Goal: Information Seeking & Learning: Learn about a topic

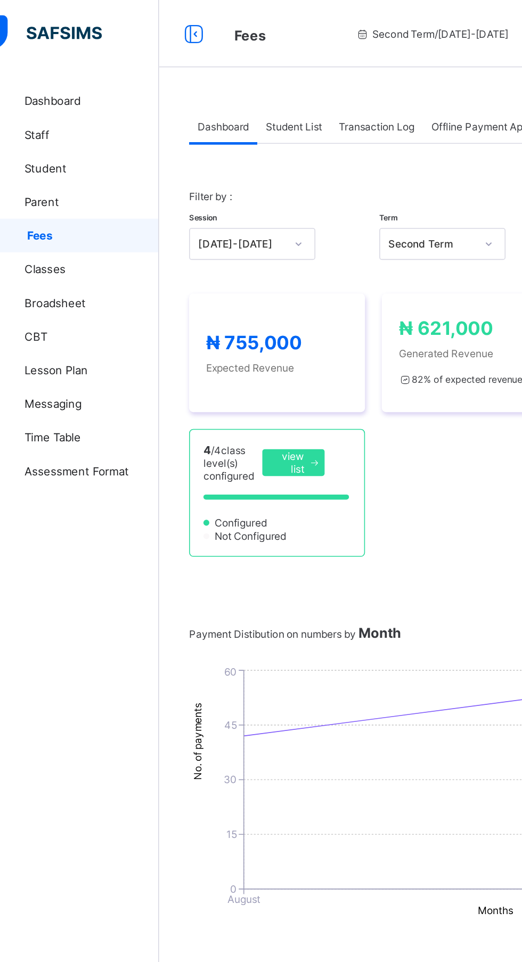
click at [228, 73] on div "Student List" at bounding box center [213, 79] width 46 height 21
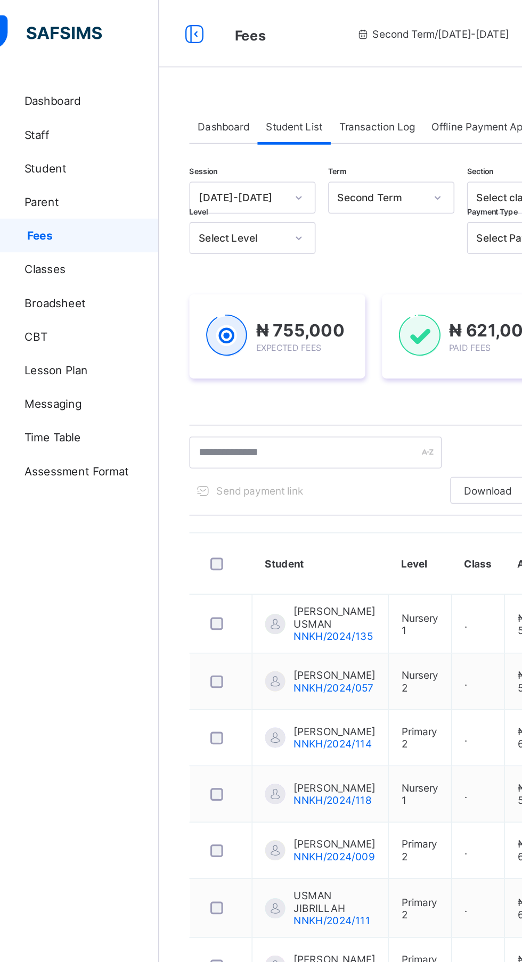
click at [266, 80] on span "Transaction Log" at bounding box center [266, 80] width 48 height 8
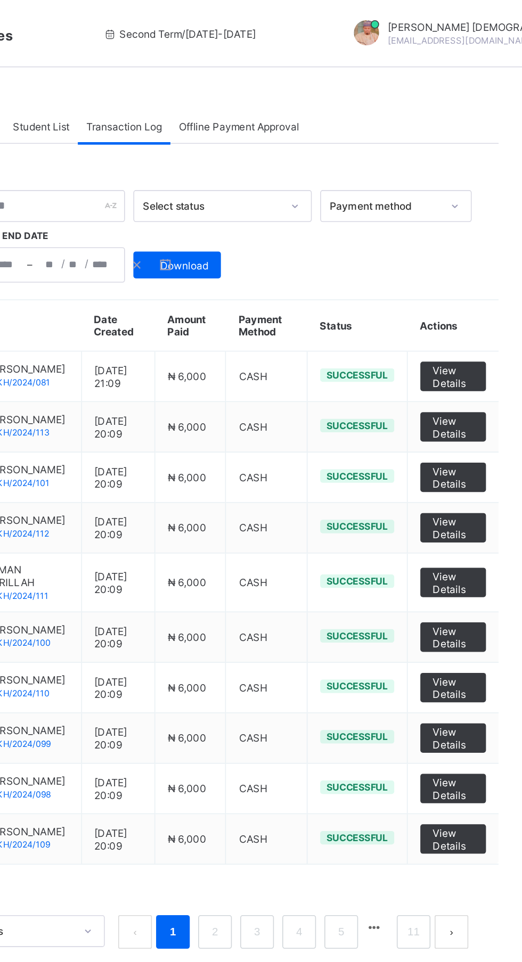
click at [475, 242] on span "View Details" at bounding box center [474, 239] width 26 height 16
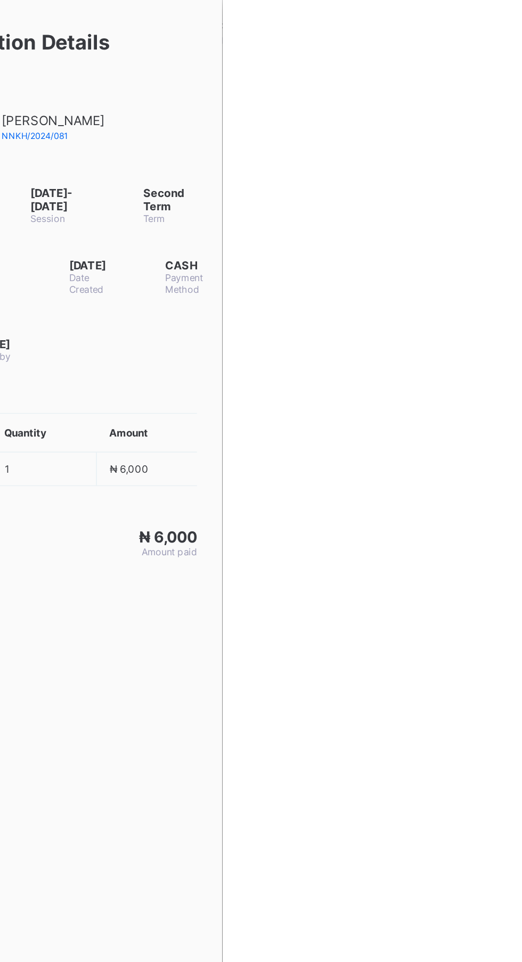
click at [430, 174] on div at bounding box center [261, 481] width 522 height 962
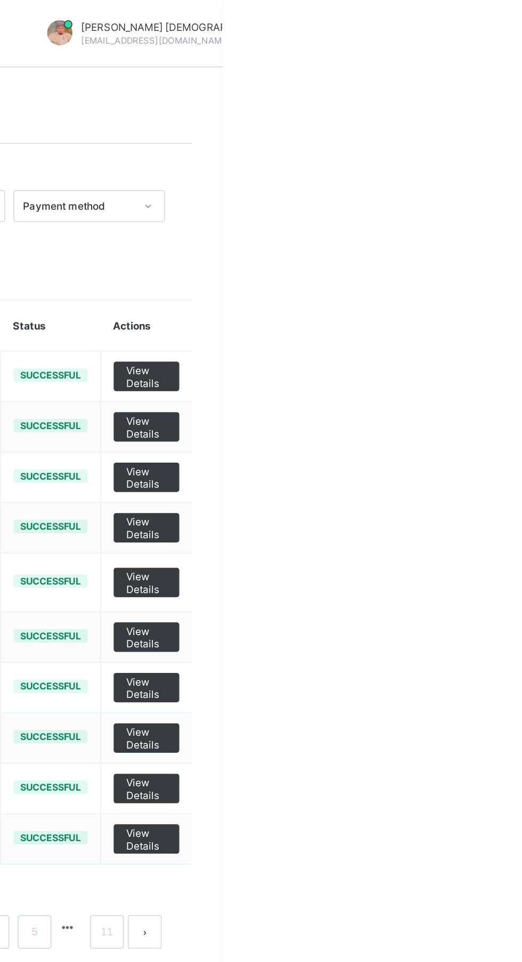
click at [478, 279] on span "View Details" at bounding box center [474, 271] width 26 height 16
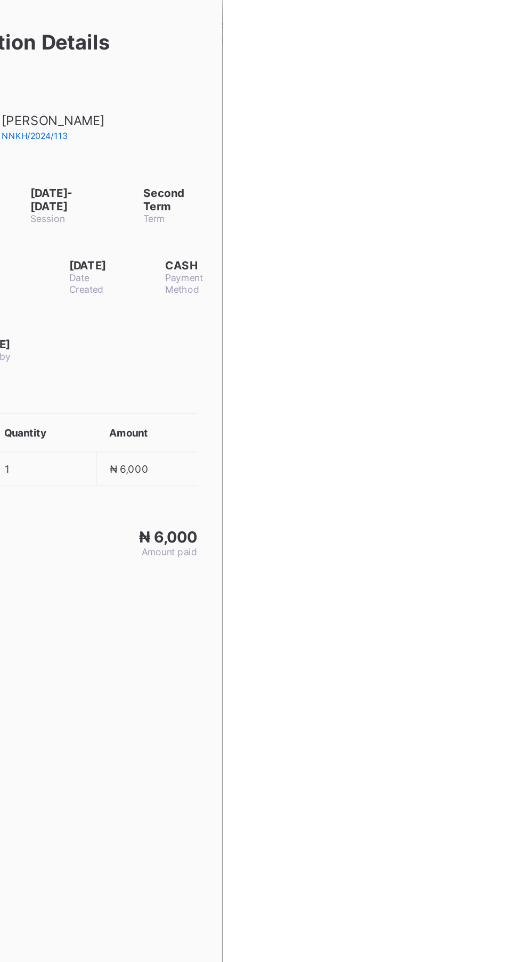
click at [449, 305] on div at bounding box center [261, 481] width 522 height 962
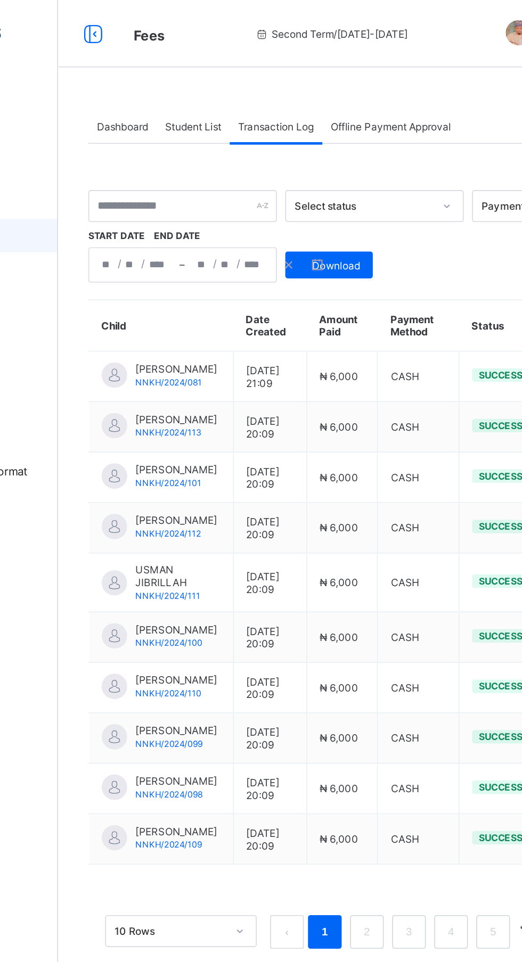
click at [342, 80] on span "Offline Payment Approval" at bounding box center [338, 80] width 76 height 8
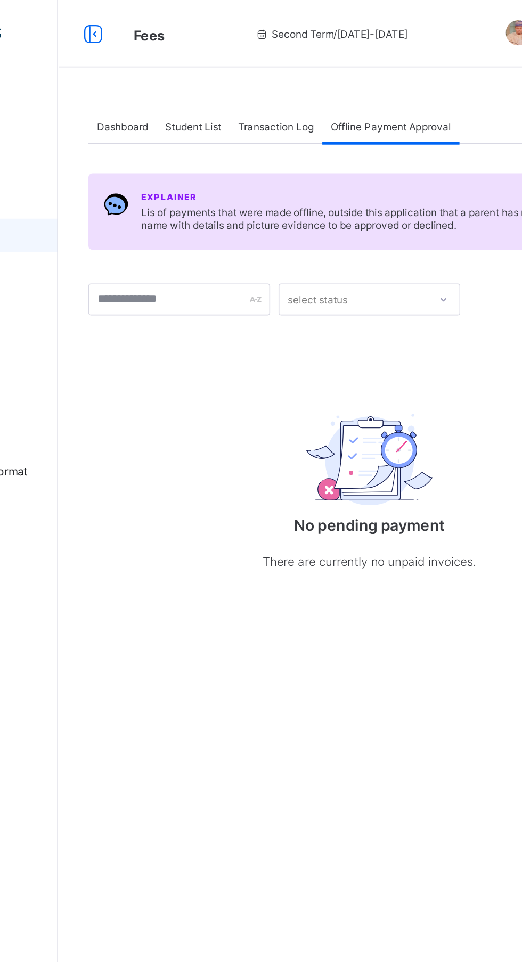
click at [267, 80] on span "Transaction Log" at bounding box center [266, 80] width 48 height 8
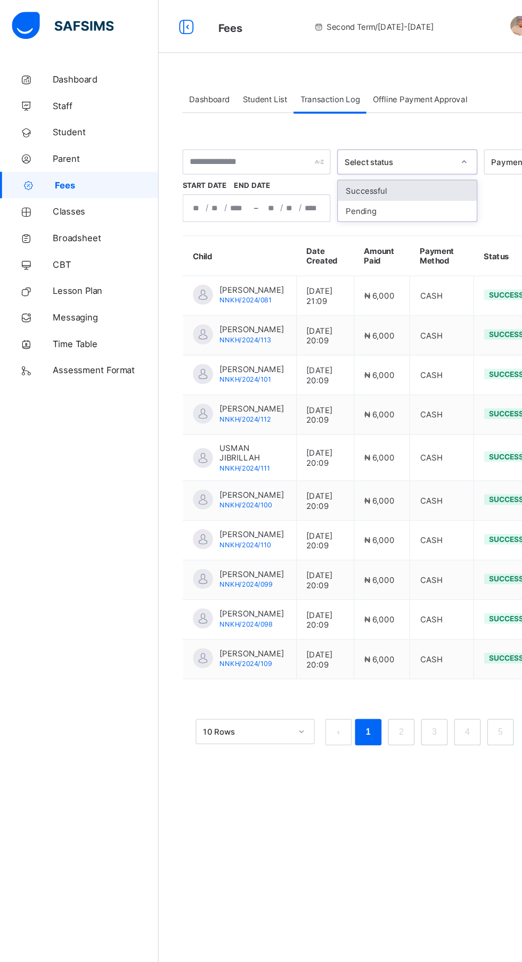
click at [46, 62] on span "Dashboard" at bounding box center [85, 64] width 85 height 9
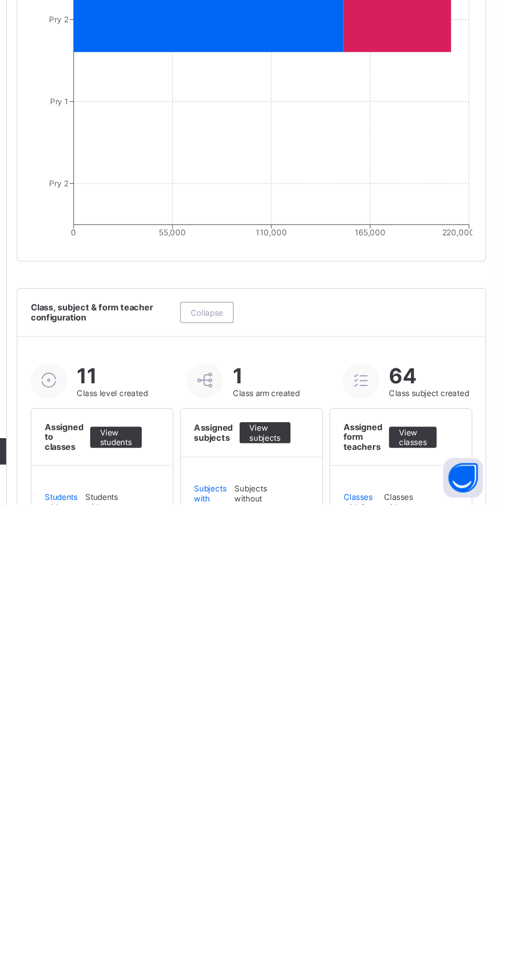
scroll to position [576, 0]
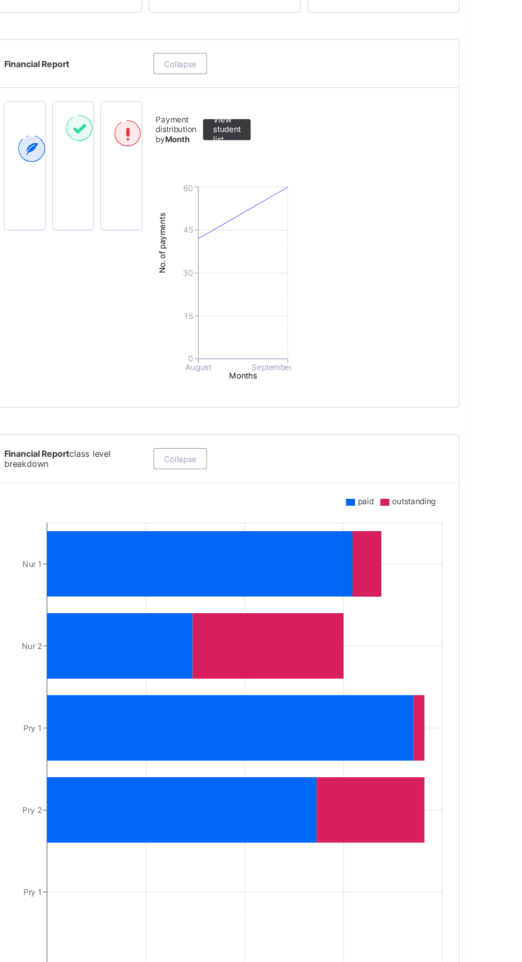
click at [300, 55] on span "Collapse" at bounding box center [289, 51] width 26 height 8
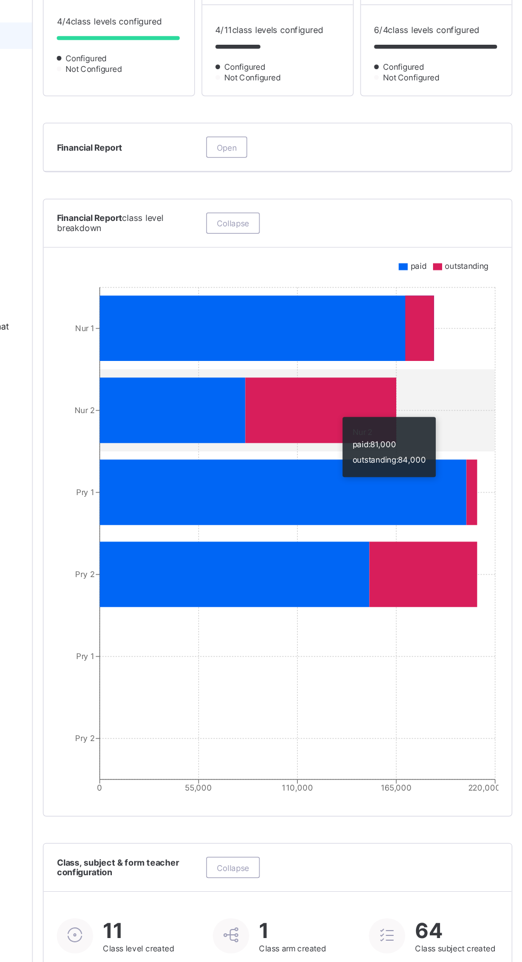
scroll to position [394, 0]
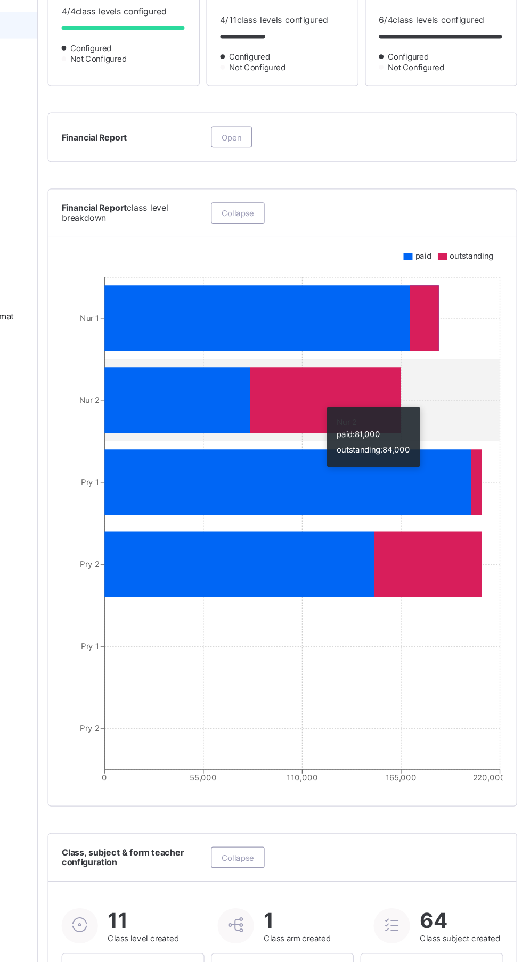
click at [290, 219] on span "Collapse" at bounding box center [289, 215] width 26 height 8
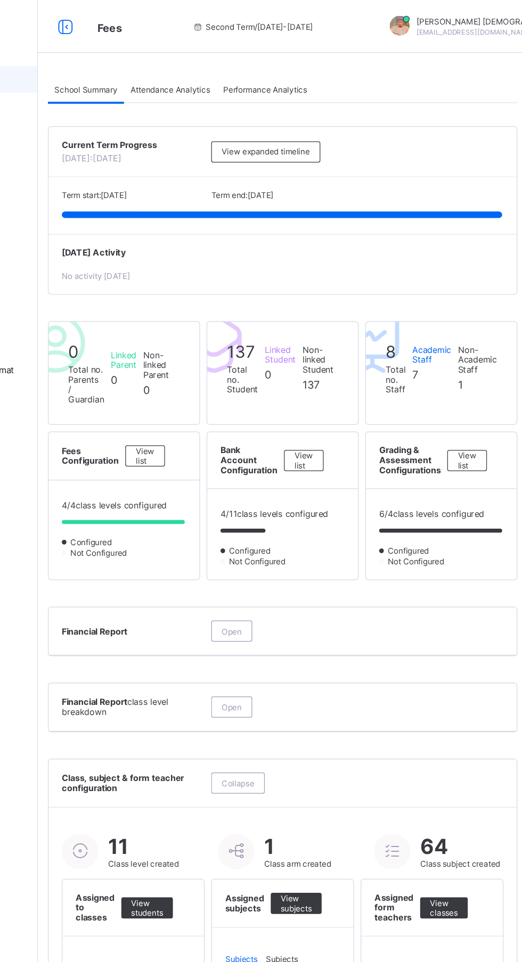
click at [224, 72] on span "Attendance Analytics" at bounding box center [234, 72] width 64 height 8
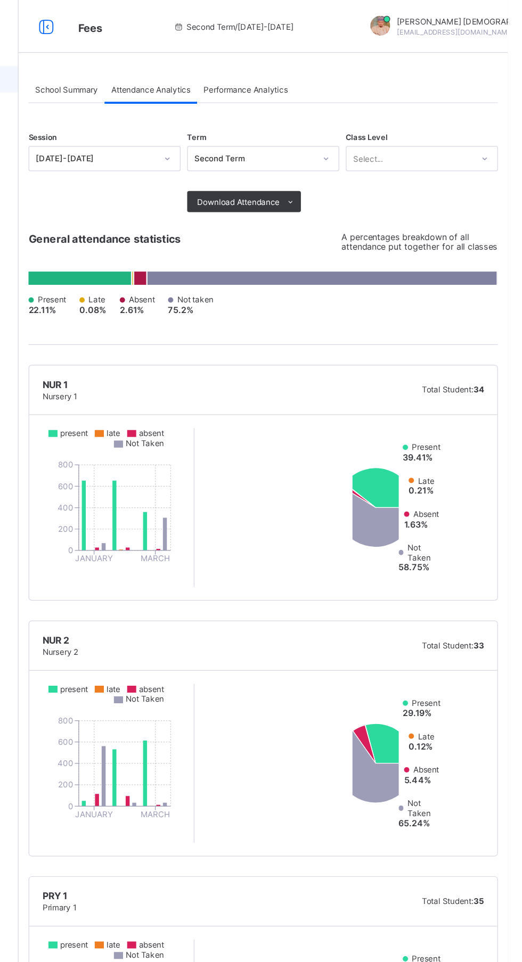
click at [321, 82] on div "Performance Analytics" at bounding box center [311, 71] width 78 height 21
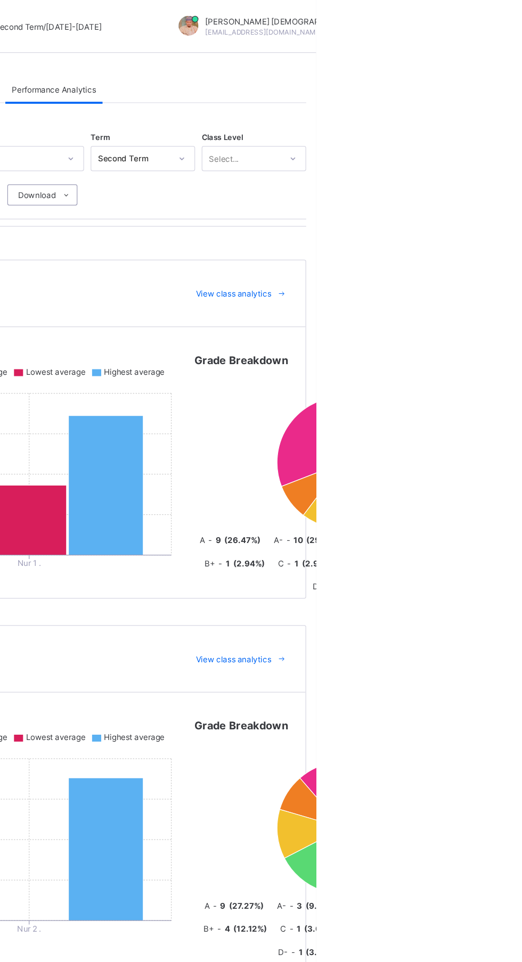
click at [480, 243] on div "View class analytics" at bounding box center [460, 236] width 86 height 17
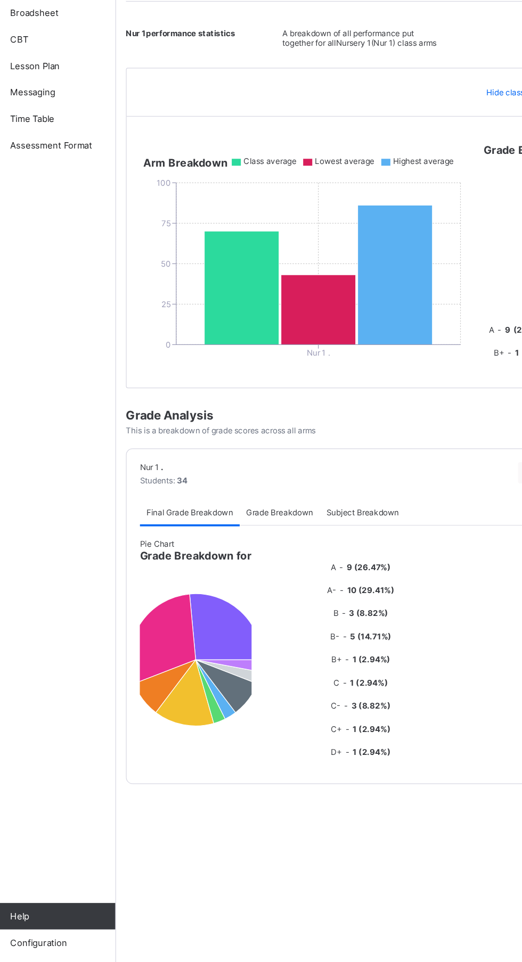
click at [262, 594] on div "Grade Breakdown" at bounding box center [259, 593] width 64 height 21
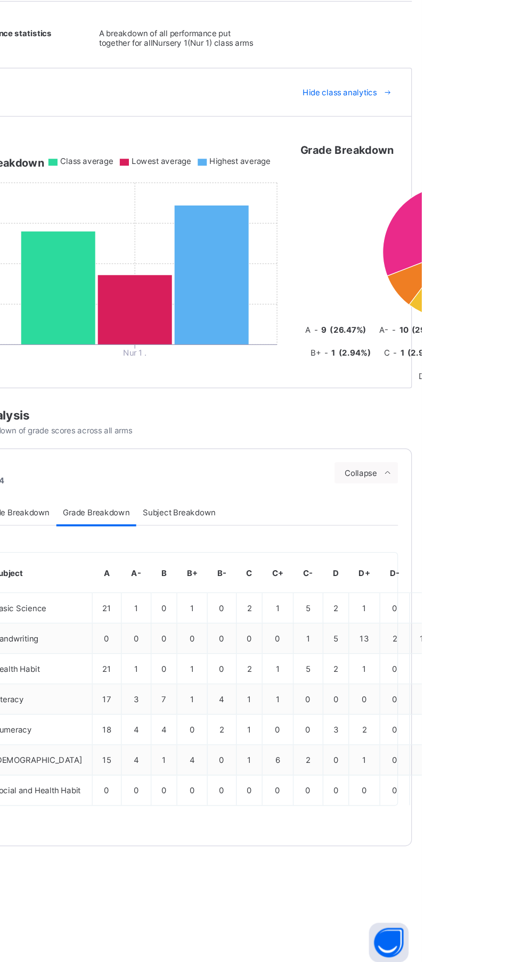
click at [346, 598] on span "Subject Breakdown" at bounding box center [326, 594] width 59 height 8
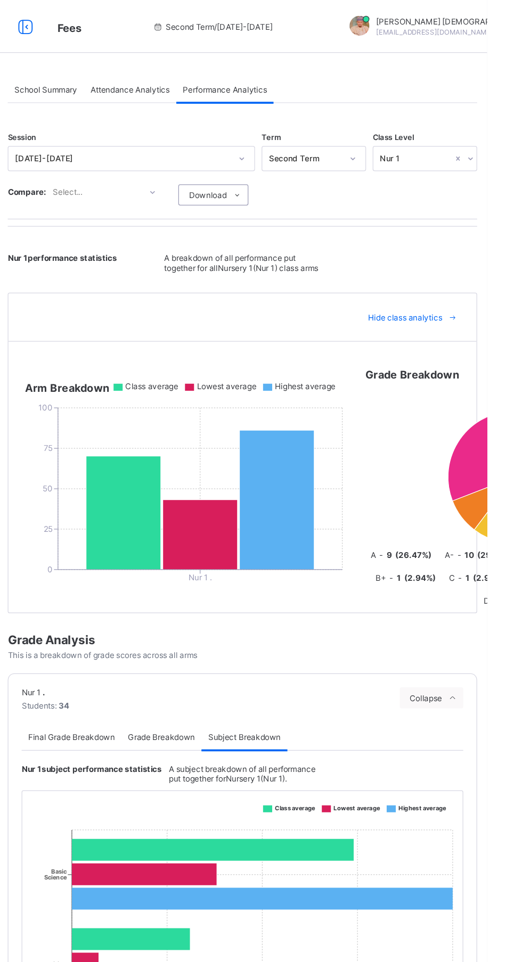
click at [320, 157] on icon at bounding box center [321, 157] width 8 height 7
click at [353, 272] on div "Hide class analytics" at bounding box center [324, 255] width 377 height 39
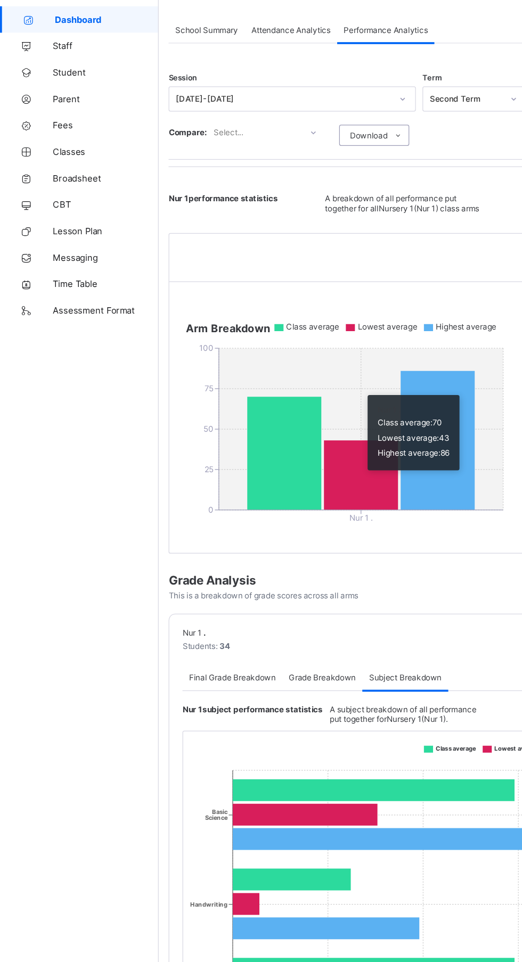
click at [236, 71] on span "Attendance Analytics" at bounding box center [234, 72] width 64 height 8
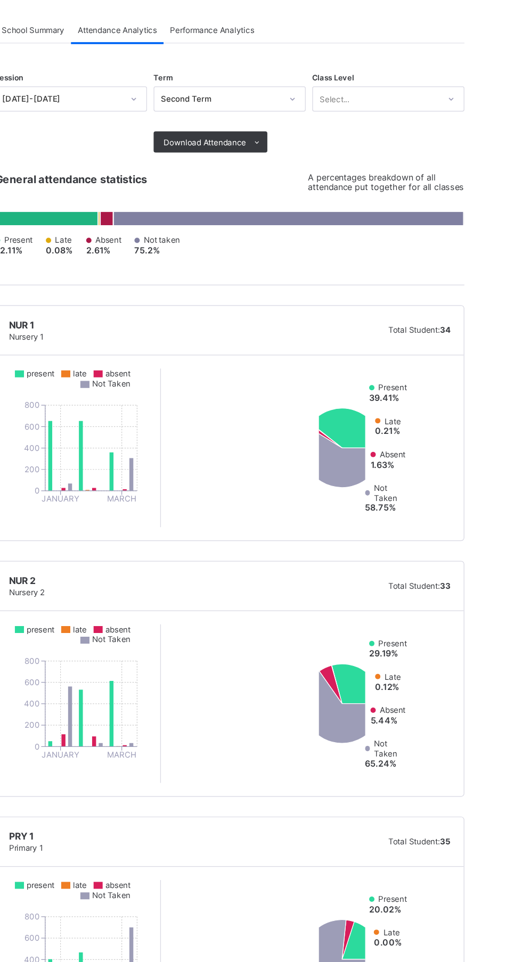
click at [330, 161] on span "Download Attendance" at bounding box center [305, 163] width 67 height 8
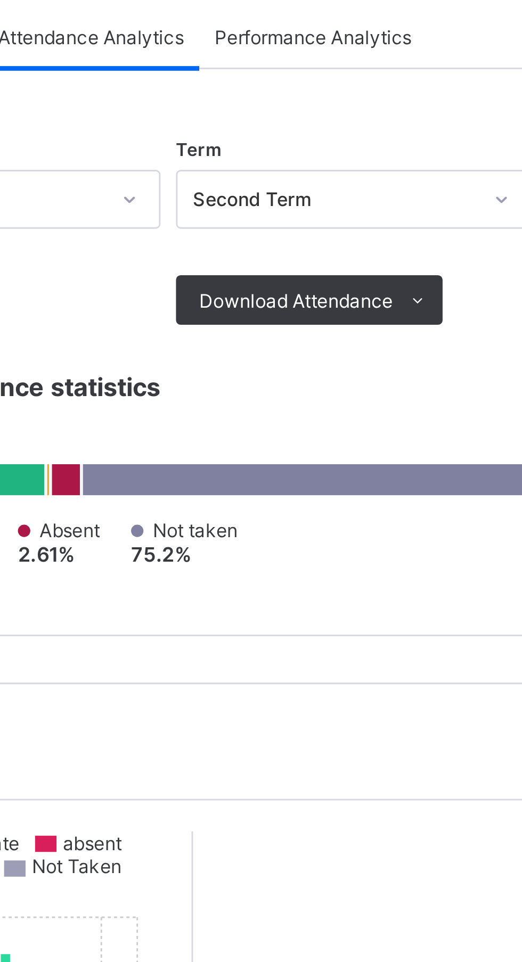
click at [0, 0] on li "PDF" at bounding box center [0, 0] width 0 height 0
